Goal: Task Accomplishment & Management: Manage account settings

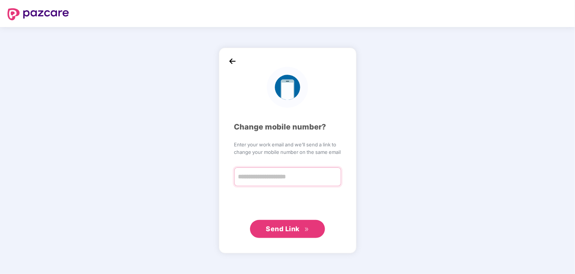
click at [264, 174] on input "text" at bounding box center [287, 176] width 107 height 19
click at [231, 58] on img at bounding box center [232, 61] width 11 height 11
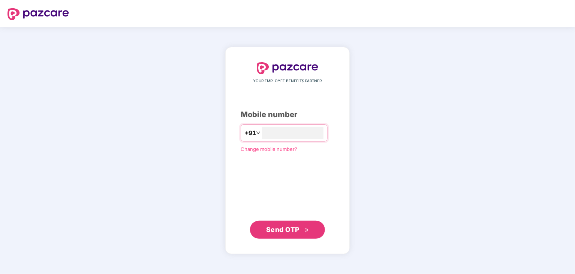
type input "**********"
click at [278, 228] on span "Send OTP" at bounding box center [282, 229] width 33 height 8
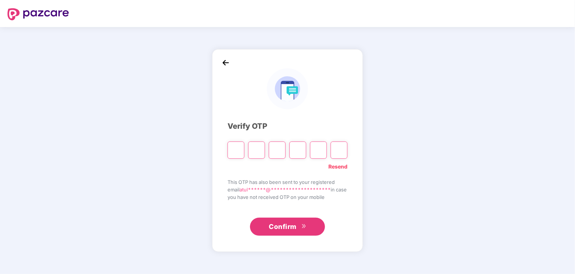
type input "*"
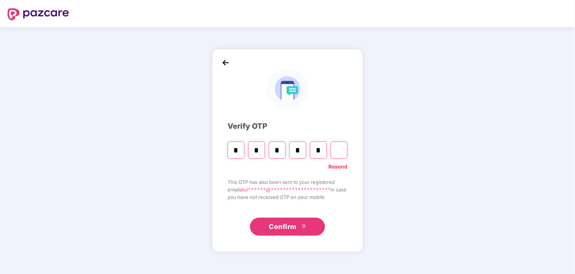
type input "*"
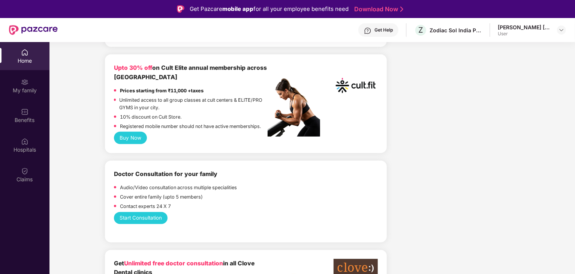
scroll to position [112, 0]
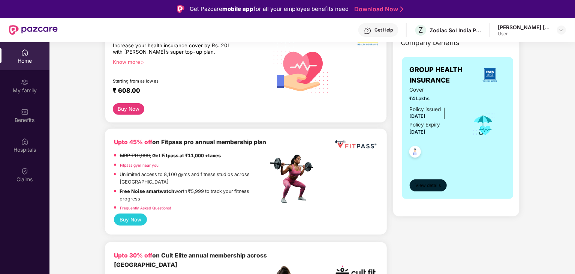
click at [433, 186] on span "View details" at bounding box center [427, 185] width 25 height 7
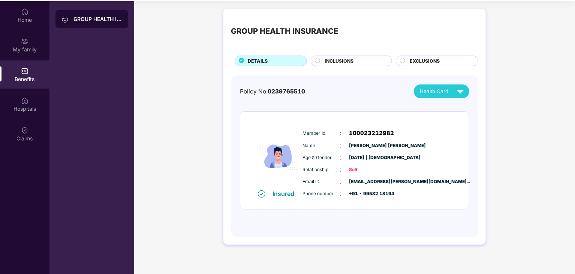
scroll to position [42, 0]
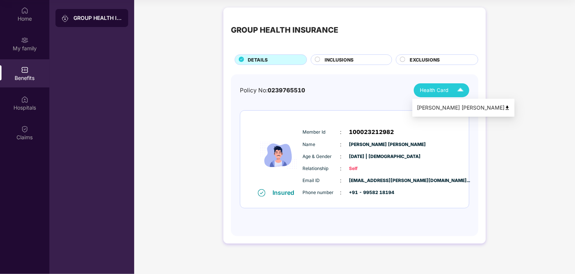
click at [444, 91] on span "Health Card" at bounding box center [434, 90] width 28 height 8
click at [350, 55] on div "INCLUSIONS" at bounding box center [351, 59] width 81 height 10
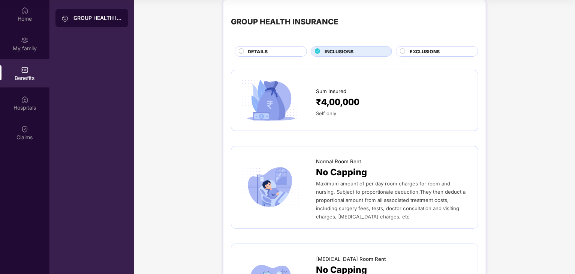
scroll to position [0, 0]
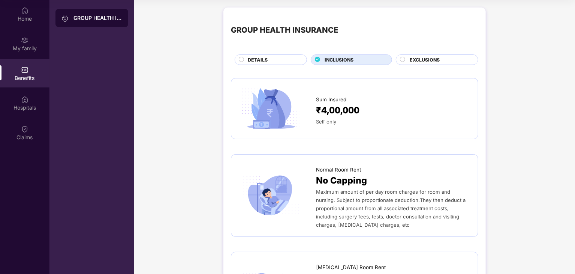
click at [413, 61] on span "EXCLUSIONS" at bounding box center [425, 59] width 30 height 7
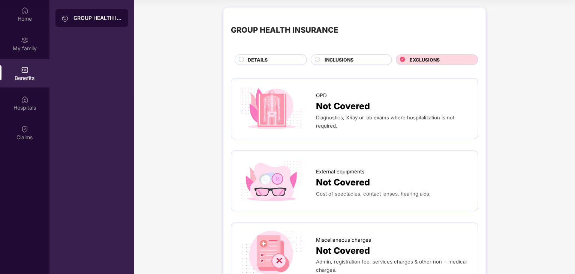
click at [259, 63] on span "DETAILS" at bounding box center [258, 59] width 20 height 7
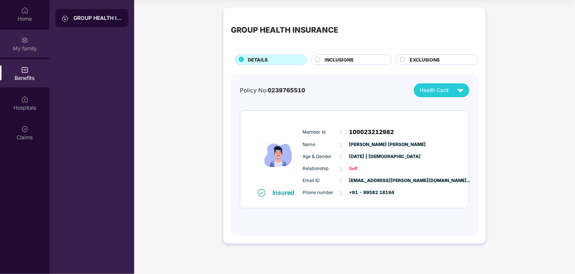
click at [22, 49] on div "My family" at bounding box center [24, 48] width 49 height 7
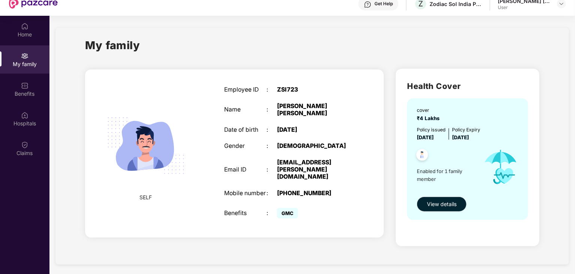
scroll to position [37, 0]
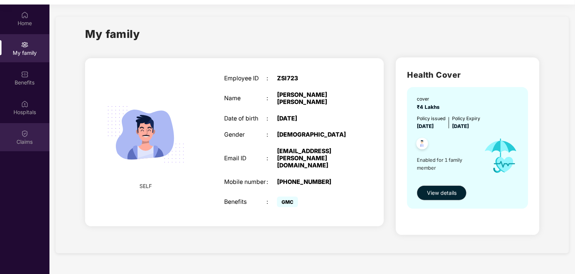
click at [25, 130] on img at bounding box center [24, 133] width 7 height 7
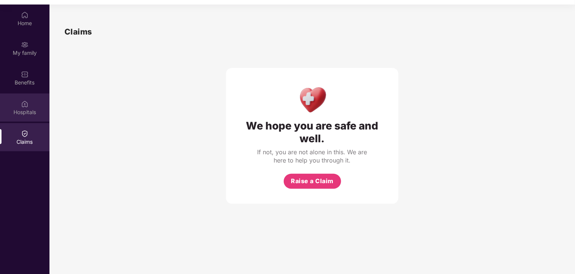
click at [25, 107] on img at bounding box center [24, 103] width 7 height 7
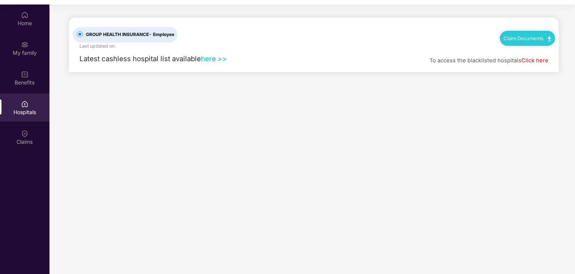
click at [225, 60] on link "here >>" at bounding box center [214, 58] width 26 height 8
click at [25, 22] on div "Home" at bounding box center [24, 22] width 49 height 7
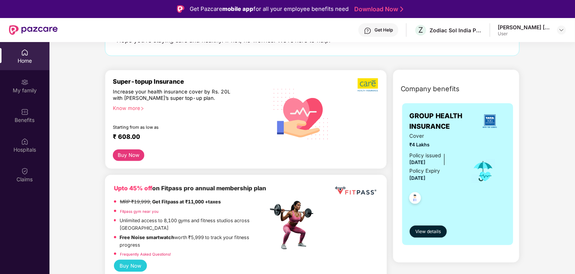
scroll to position [75, 0]
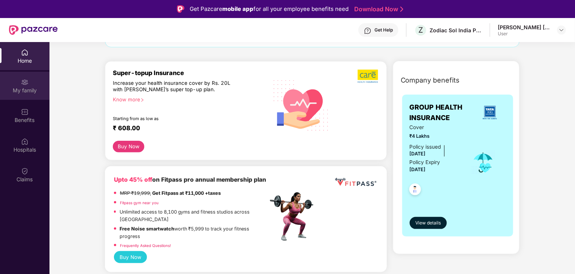
click at [25, 93] on div "My family" at bounding box center [24, 90] width 49 height 7
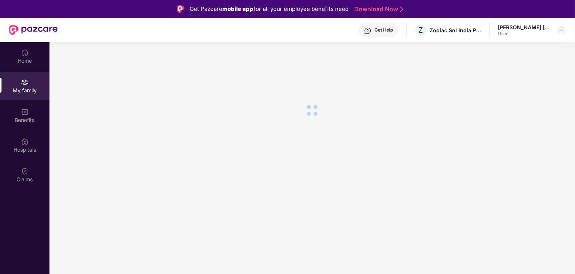
scroll to position [0, 0]
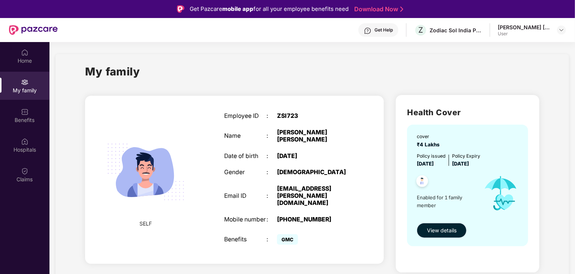
click at [447, 226] on span "View details" at bounding box center [442, 230] width 30 height 8
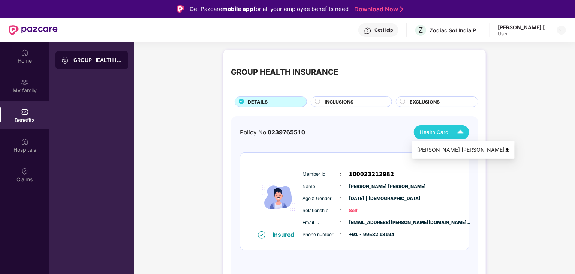
click at [449, 136] on div "Health Card" at bounding box center [443, 132] width 47 height 13
click at [445, 151] on div "Atul Kumar Nigam" at bounding box center [463, 149] width 93 height 8
click at [562, 30] on img at bounding box center [561, 30] width 6 height 6
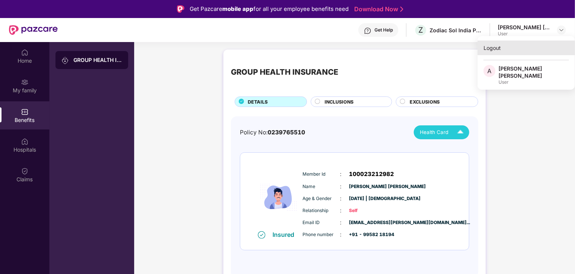
click at [497, 48] on div "Logout" at bounding box center [525, 47] width 97 height 15
